Goal: Transaction & Acquisition: Purchase product/service

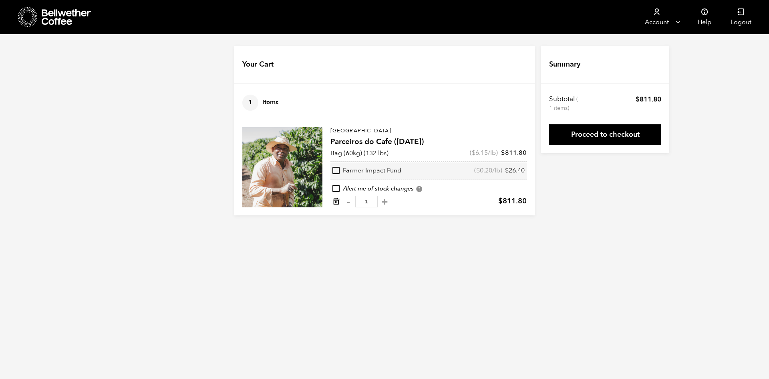
click at [338, 202] on icon "Remove from cart" at bounding box center [336, 201] width 8 height 8
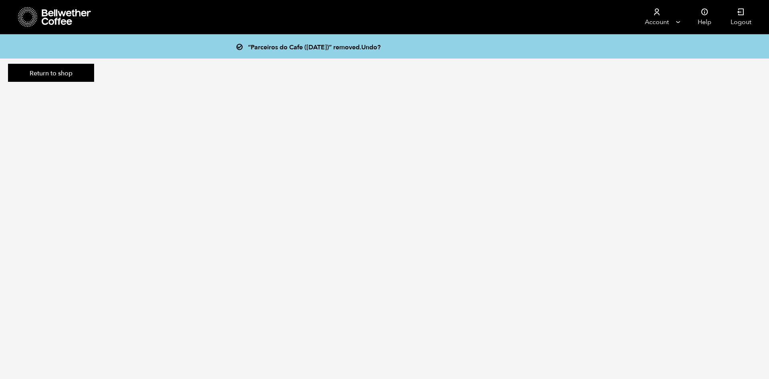
drag, startPoint x: 38, startPoint y: 67, endPoint x: 154, endPoint y: 249, distance: 215.3
click at [38, 68] on link "Return to shop" at bounding box center [51, 73] width 86 height 18
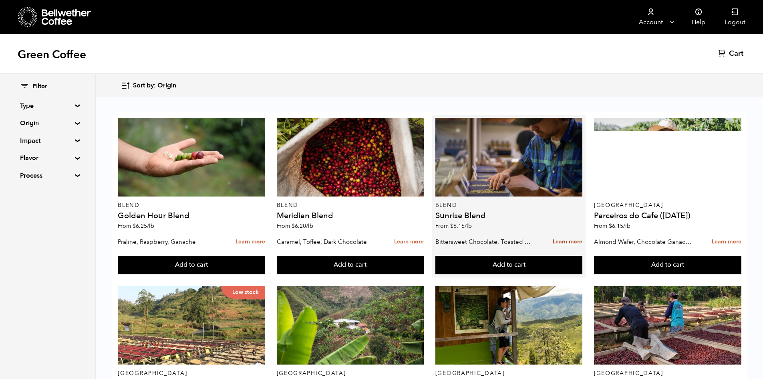
click at [565, 240] on link "Learn more" at bounding box center [568, 241] width 30 height 17
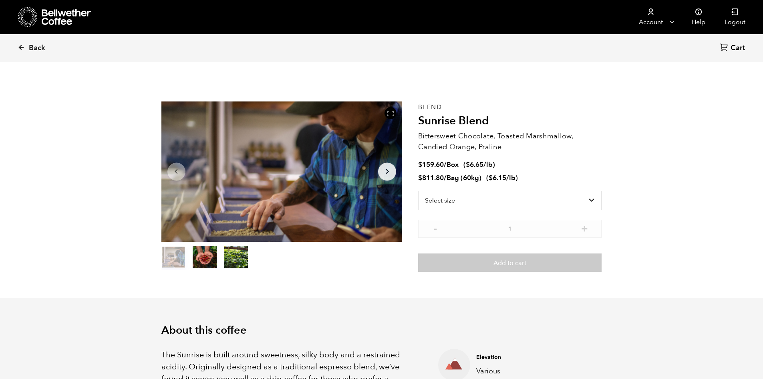
scroll to position [349, 427]
click at [477, 202] on select "Select size Bag (60kg) (132 lbs) Box (24 lbs)" at bounding box center [510, 200] width 184 height 19
click at [418, 191] on select "Select size Bag (60kg) (132 lbs) Box (24 lbs)" at bounding box center [510, 200] width 184 height 19
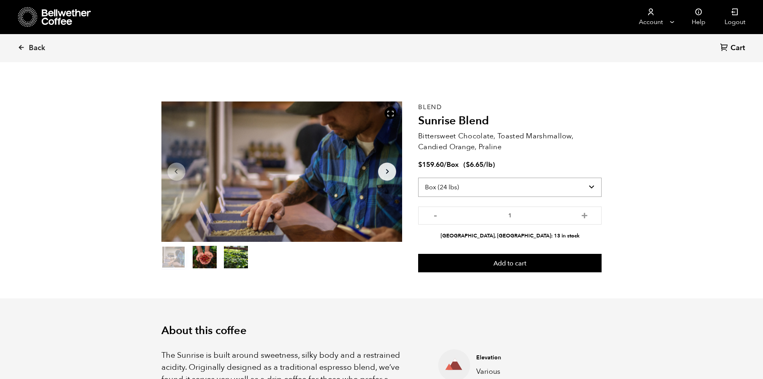
click at [469, 188] on select "Select size Bag (60kg) (132 lbs) Box (24 lbs)" at bounding box center [510, 186] width 184 height 19
click at [418, 177] on select "Select size Bag (60kg) (132 lbs) Box (24 lbs)" at bounding box center [510, 186] width 184 height 19
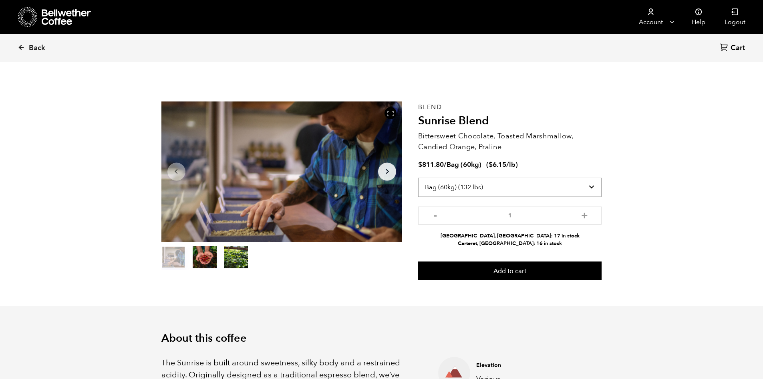
click at [484, 188] on select "Select size Bag (60kg) (132 lbs) Box (24 lbs)" at bounding box center [510, 186] width 184 height 19
select select "box"
click at [418, 177] on select "Select size Bag (60kg) (132 lbs) Box (24 lbs)" at bounding box center [510, 186] width 184 height 19
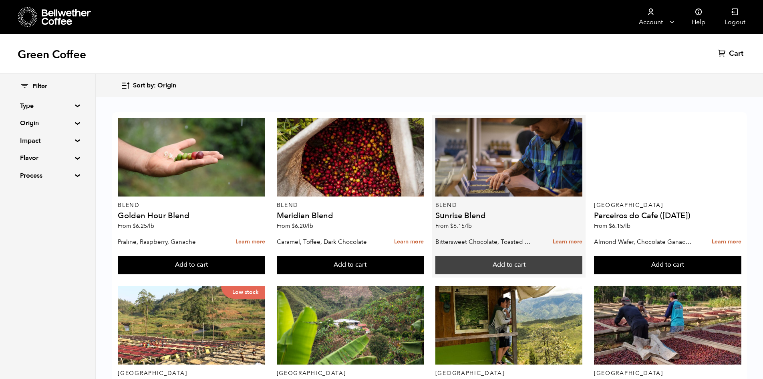
click at [265, 265] on button "Add to cart" at bounding box center [191, 265] width 147 height 18
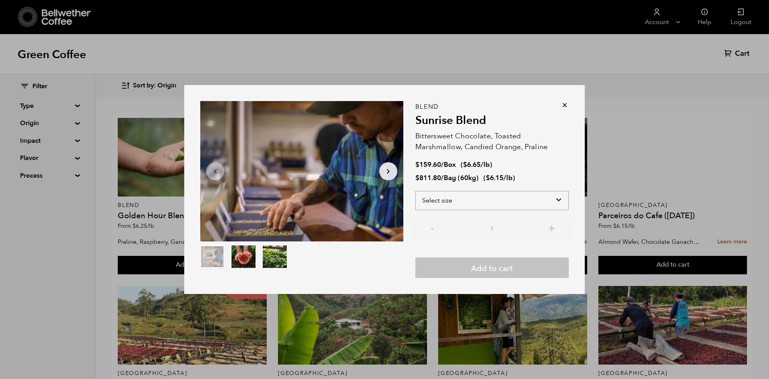
click at [472, 204] on select "Select size Bag (60kg) (132 lbs) Box (24 lbs)" at bounding box center [491, 200] width 153 height 19
select select "box"
click at [415, 191] on select "Select size Bag (60kg) (132 lbs) Box (24 lbs)" at bounding box center [491, 200] width 153 height 19
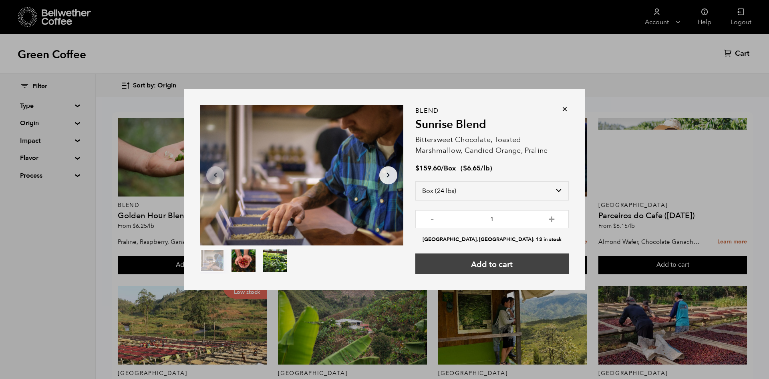
click at [507, 259] on button "Add to cart" at bounding box center [491, 263] width 153 height 20
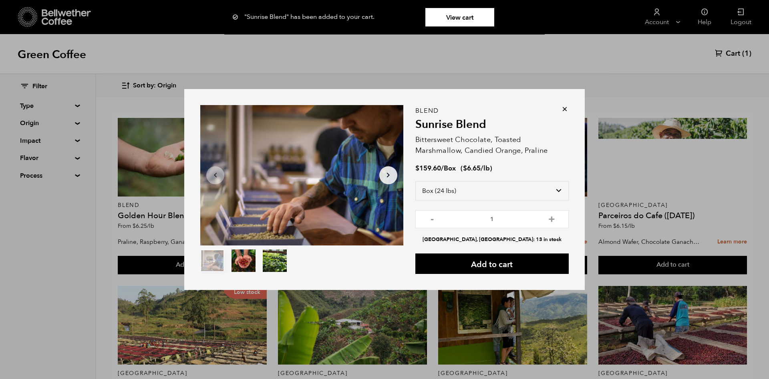
click at [565, 110] on icon at bounding box center [565, 109] width 8 height 8
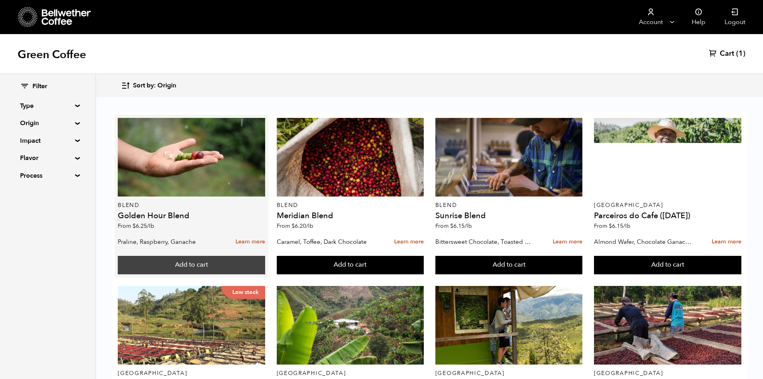
click at [192, 260] on button "Add to cart" at bounding box center [191, 265] width 147 height 18
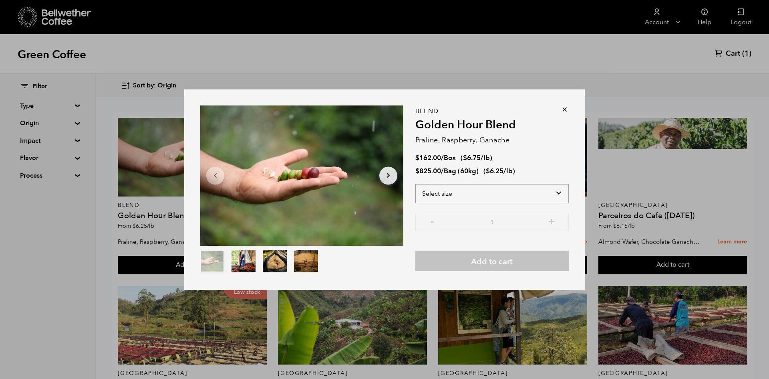
click at [498, 190] on select "Select size Bag (60kg) (132 lbs) Box (24 lbs)" at bounding box center [491, 193] width 153 height 19
select select "box"
click at [415, 184] on select "Select size Bag (60kg) (132 lbs) Box (24 lbs)" at bounding box center [491, 193] width 153 height 19
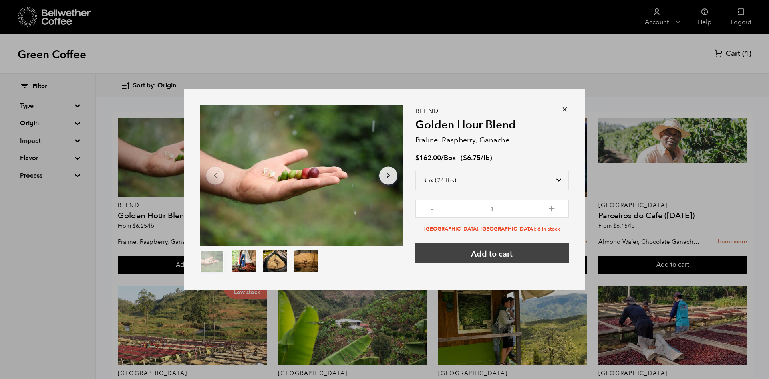
click at [496, 256] on button "Add to cart" at bounding box center [491, 253] width 153 height 20
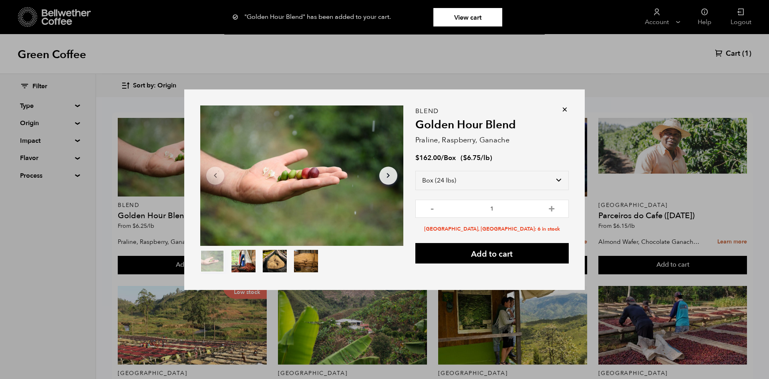
click at [566, 109] on icon at bounding box center [565, 109] width 8 height 8
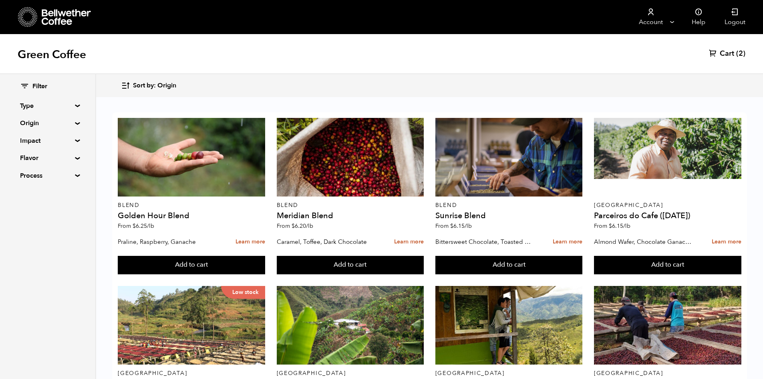
click at [727, 54] on span "Cart" at bounding box center [727, 54] width 14 height 10
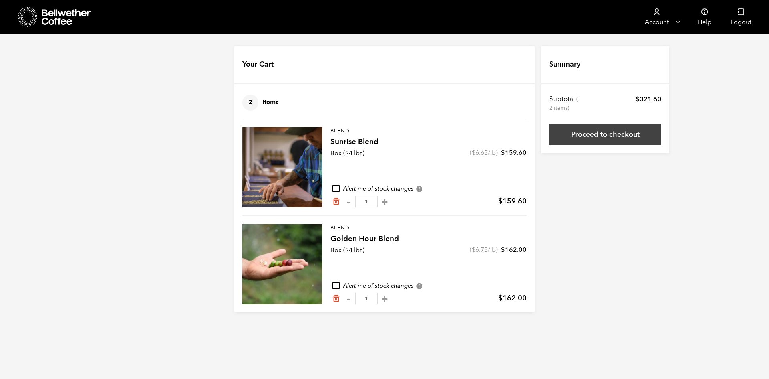
click at [615, 134] on link "Proceed to checkout" at bounding box center [605, 134] width 112 height 21
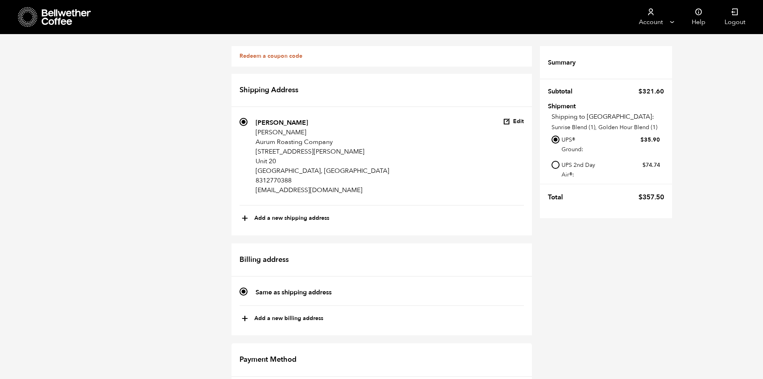
scroll to position [403, 0]
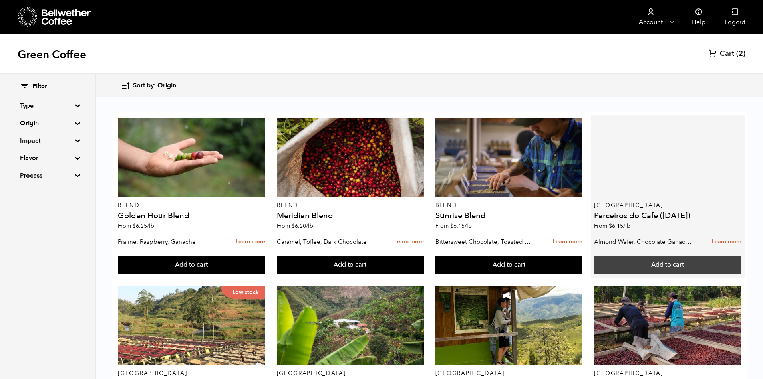
scroll to position [80, 0]
click at [265, 256] on button "Add to cart" at bounding box center [191, 265] width 147 height 18
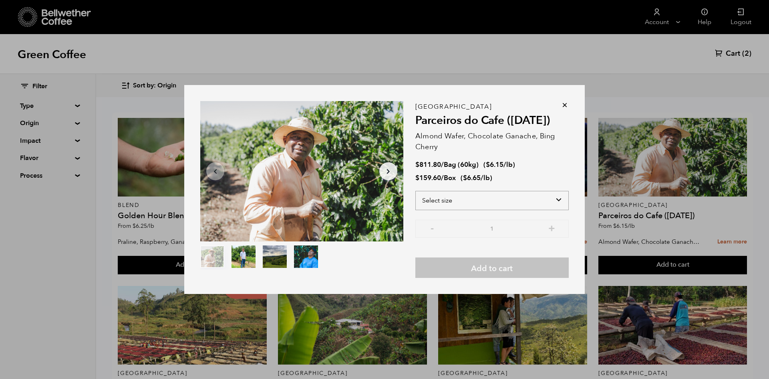
click at [507, 198] on select "Select size Bag (60kg) (132 lbs) Box (24 lbs)" at bounding box center [491, 200] width 153 height 19
select select "box"
click at [415, 191] on select "Select size Bag (60kg) (132 lbs) Box (24 lbs)" at bounding box center [491, 200] width 153 height 19
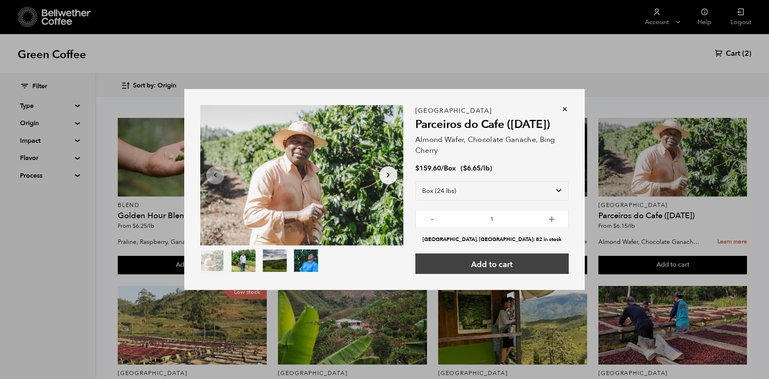
click at [513, 259] on button "Add to cart" at bounding box center [491, 263] width 153 height 20
click at [743, 44] on div "Item 1 of 4 Arrow Left Arrow Right item 0 item 1 item 2 item 3 Item 1 of 4 "Par…" at bounding box center [384, 189] width 769 height 379
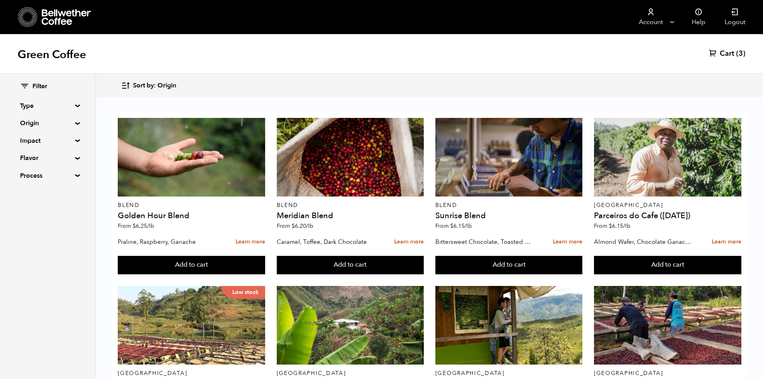
click at [717, 56] on icon at bounding box center [713, 53] width 8 height 8
click at [723, 52] on span "Cart" at bounding box center [727, 54] width 14 height 10
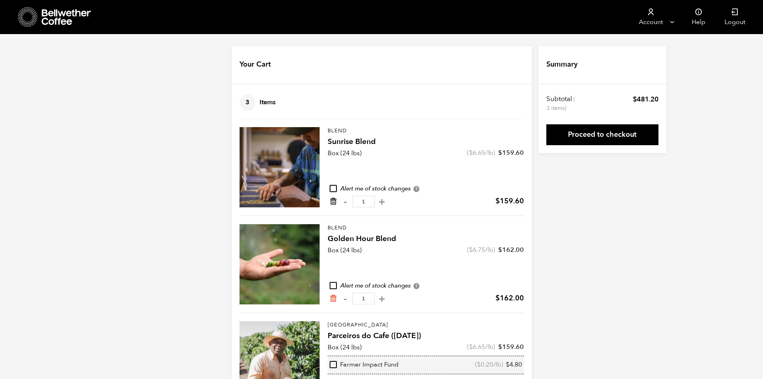
click at [336, 200] on icon "Remove from cart" at bounding box center [333, 201] width 8 height 8
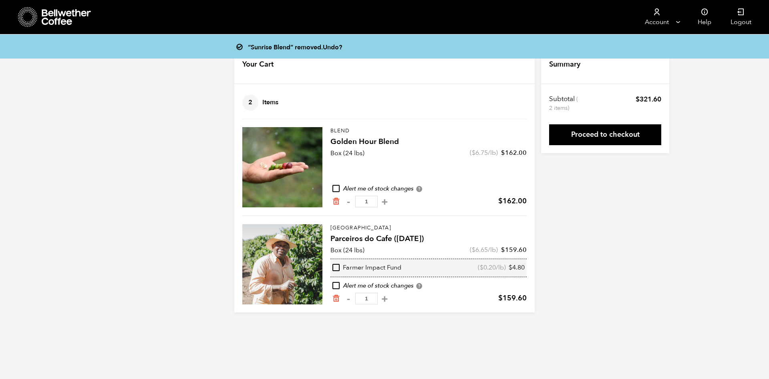
click at [336, 200] on icon "Remove from cart" at bounding box center [336, 201] width 8 height 8
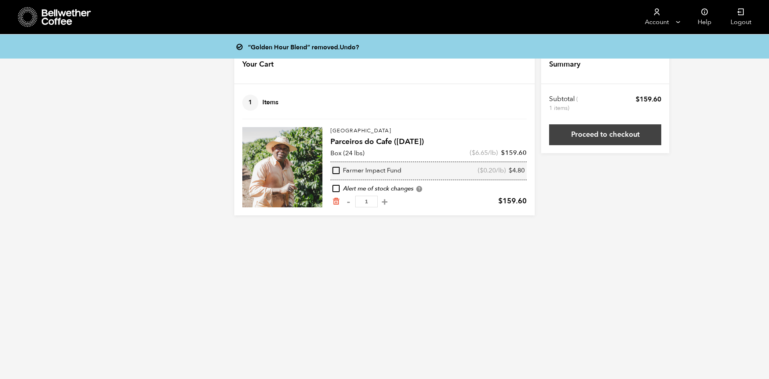
click at [593, 128] on link "Proceed to checkout" at bounding box center [605, 134] width 112 height 21
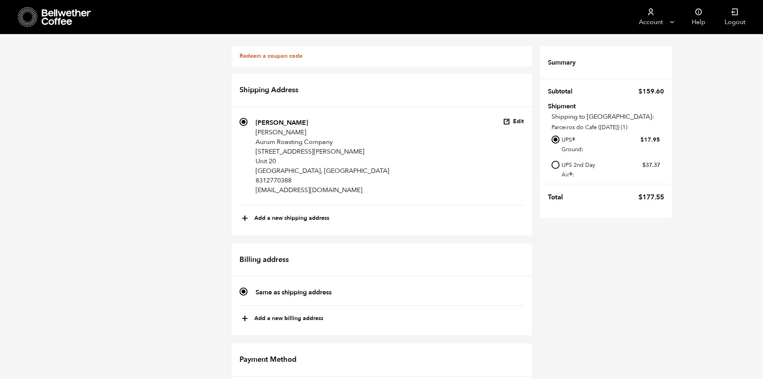
scroll to position [310, 0]
drag, startPoint x: 323, startPoint y: 276, endPoint x: 420, endPoint y: 275, distance: 97.4
